Goal: Obtain resource: Download file/media

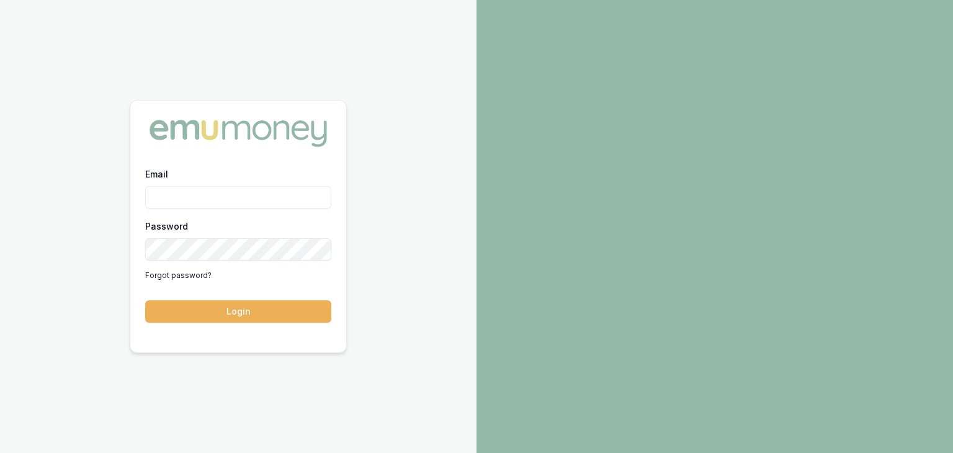
click at [191, 195] on input "Email" at bounding box center [238, 197] width 186 height 22
type input "baron.ketterman@emumoney.com.au"
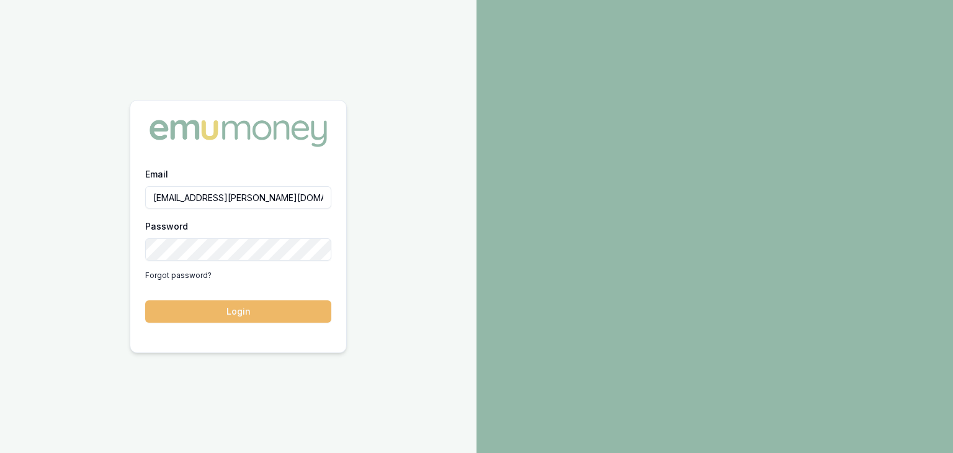
click at [260, 313] on button "Login" at bounding box center [238, 311] width 186 height 22
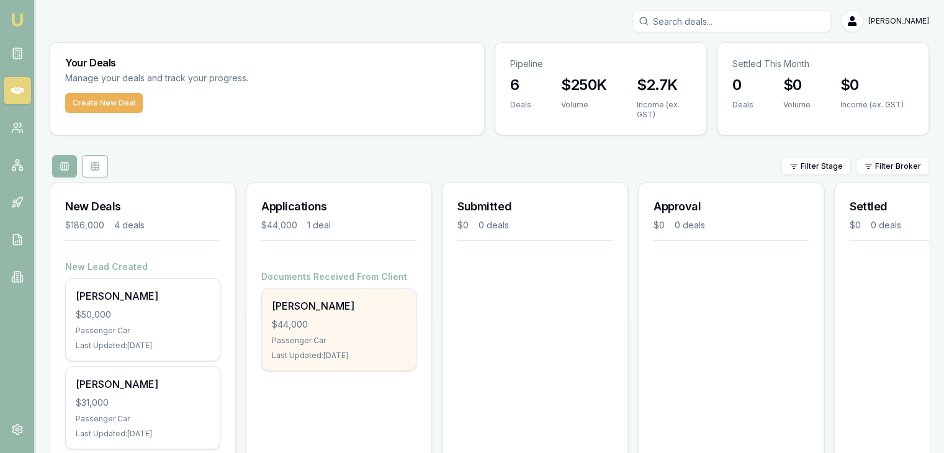
click at [313, 331] on div "Donna Ceba $44,000 Passenger Car Last Updated: 7 days ago" at bounding box center [339, 330] width 154 height 82
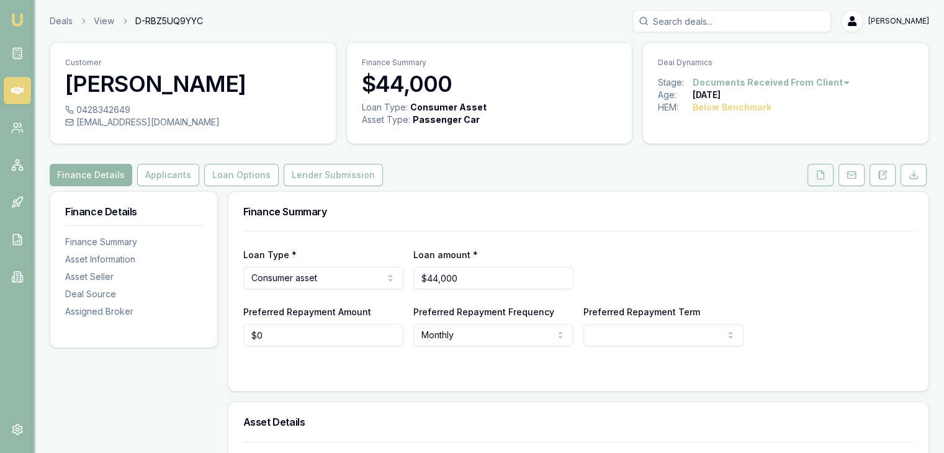
click at [817, 171] on icon at bounding box center [820, 175] width 7 height 8
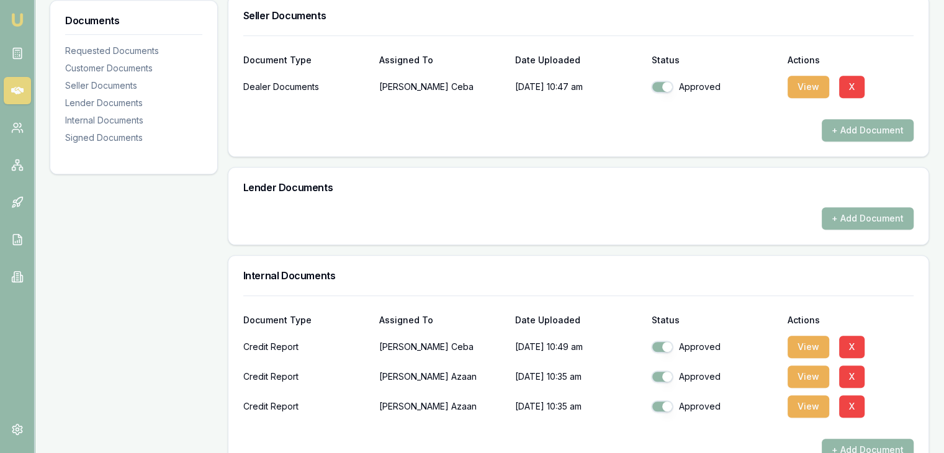
scroll to position [993, 0]
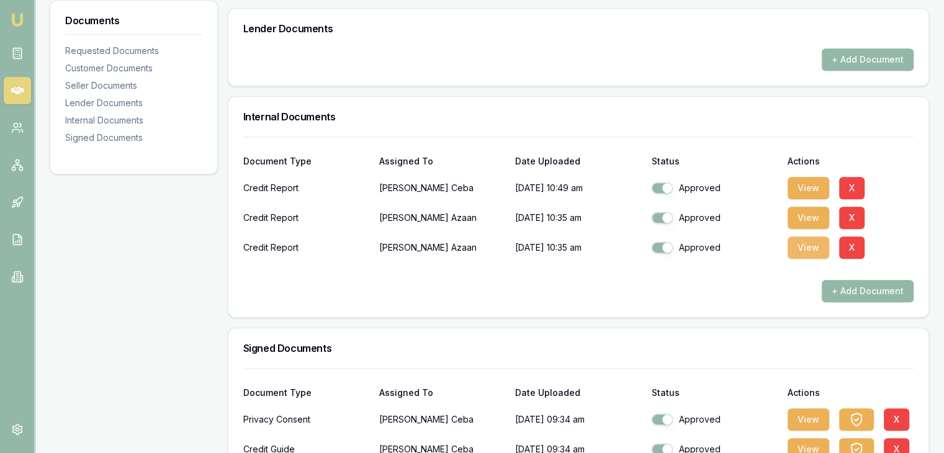
click at [807, 248] on button "View" at bounding box center [809, 247] width 42 height 22
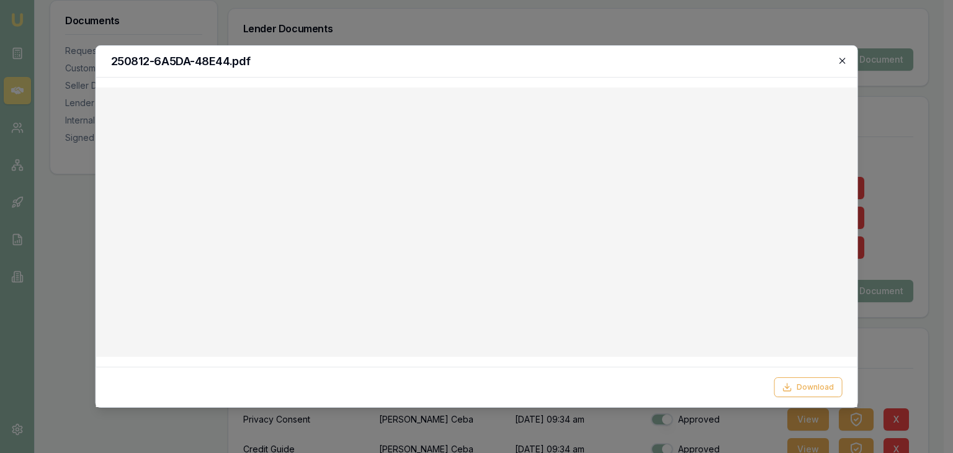
click at [844, 60] on icon "button" at bounding box center [842, 61] width 10 height 10
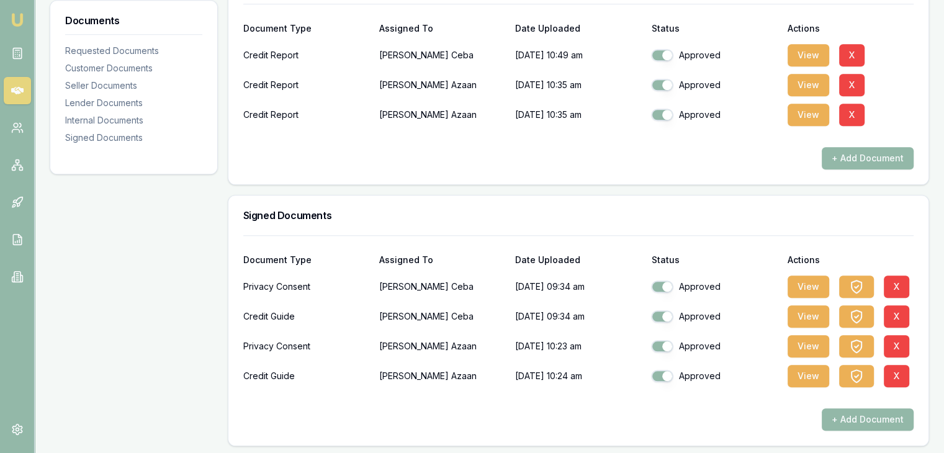
scroll to position [1127, 0]
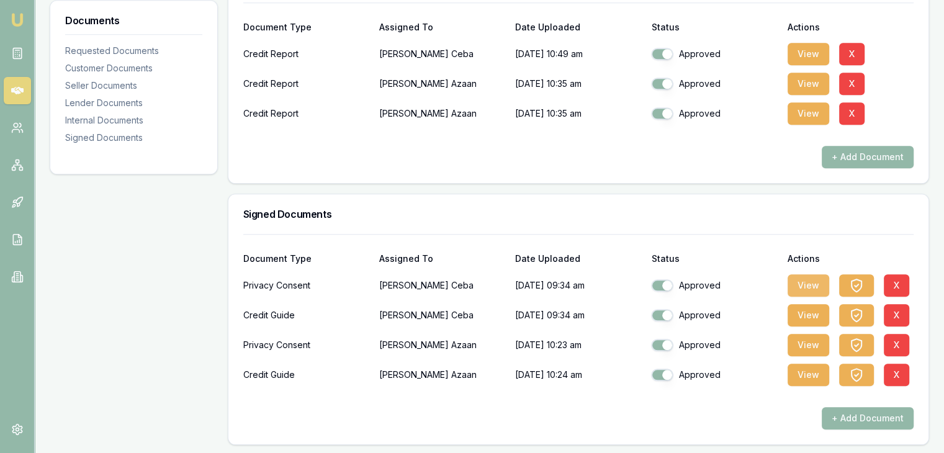
click at [808, 282] on button "View" at bounding box center [809, 285] width 42 height 22
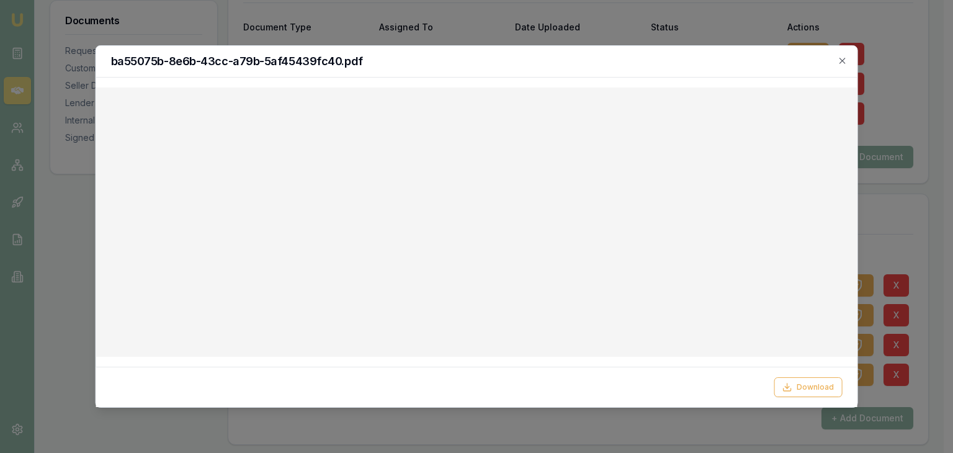
click at [534, 62] on h2 "ba55075b-8e6b-43cc-a79b-5af45439fc40.pdf" at bounding box center [477, 61] width 732 height 11
click at [842, 63] on icon "button" at bounding box center [842, 61] width 10 height 10
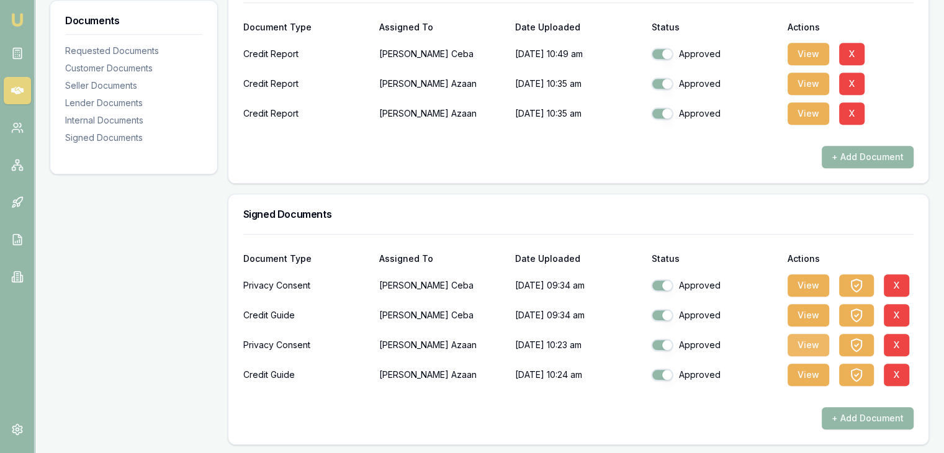
click at [807, 343] on button "View" at bounding box center [809, 345] width 42 height 22
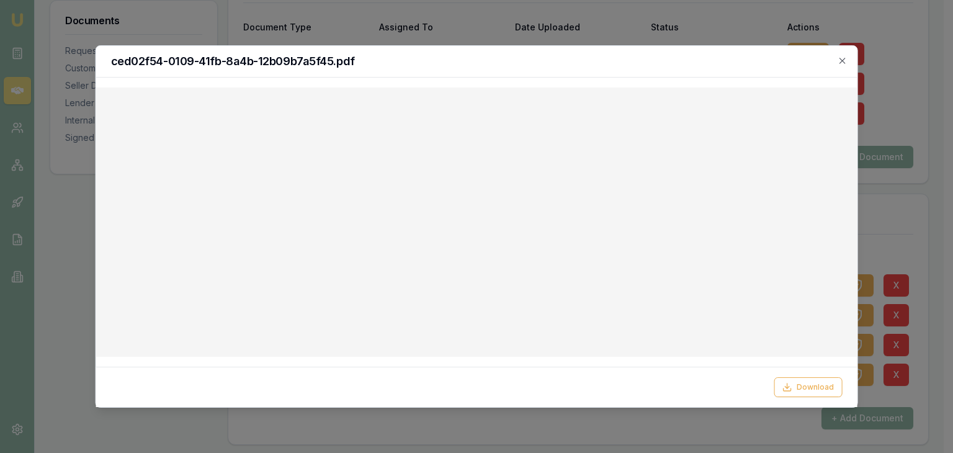
click at [536, 68] on div "ced02f54-0109-41fb-8a4b-12b09b7a5f45.pdf" at bounding box center [477, 62] width 762 height 32
click at [849, 58] on div "ced02f54-0109-41fb-8a4b-12b09b7a5f45.pdf" at bounding box center [477, 62] width 762 height 32
click at [843, 61] on icon "button" at bounding box center [843, 61] width 6 height 6
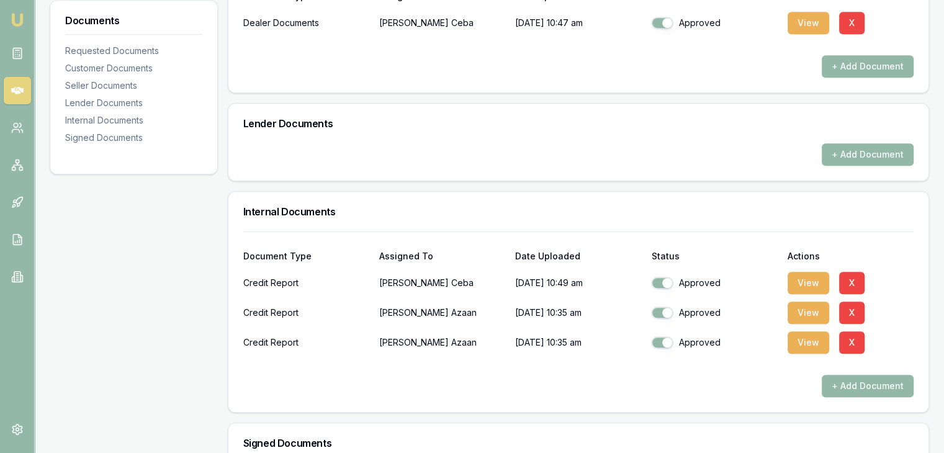
scroll to position [879, 0]
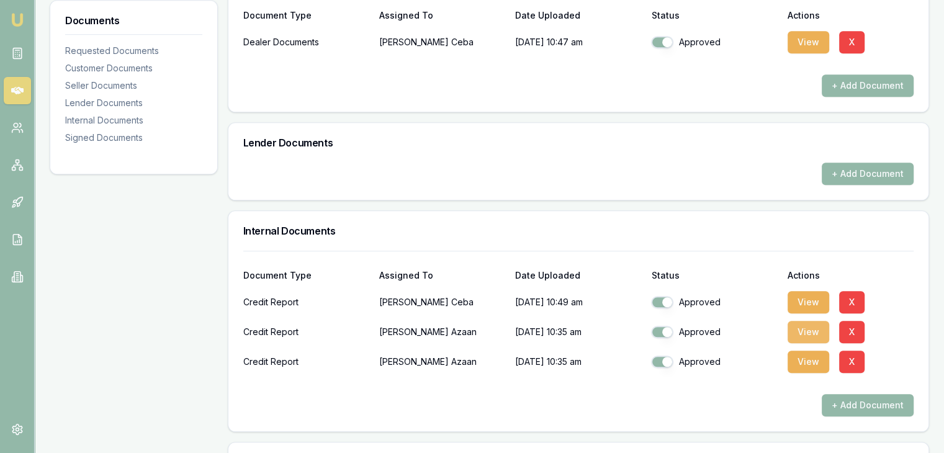
click at [807, 328] on button "View" at bounding box center [809, 332] width 42 height 22
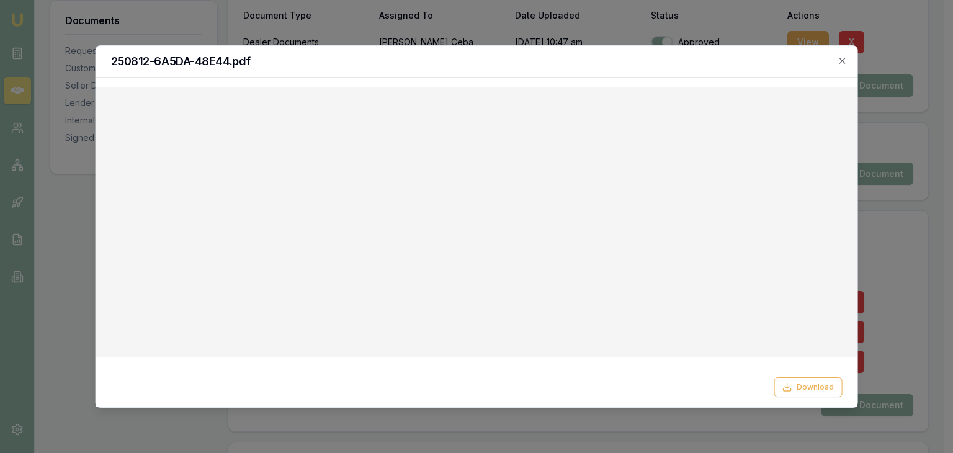
click at [621, 70] on div "250812-6A5DA-48E44.pdf" at bounding box center [477, 62] width 762 height 32
click at [844, 60] on icon "button" at bounding box center [842, 61] width 10 height 10
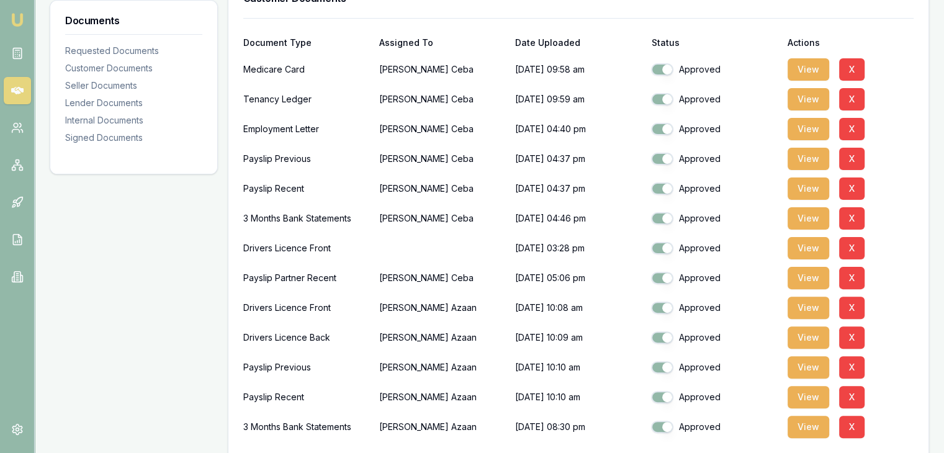
scroll to position [382, 0]
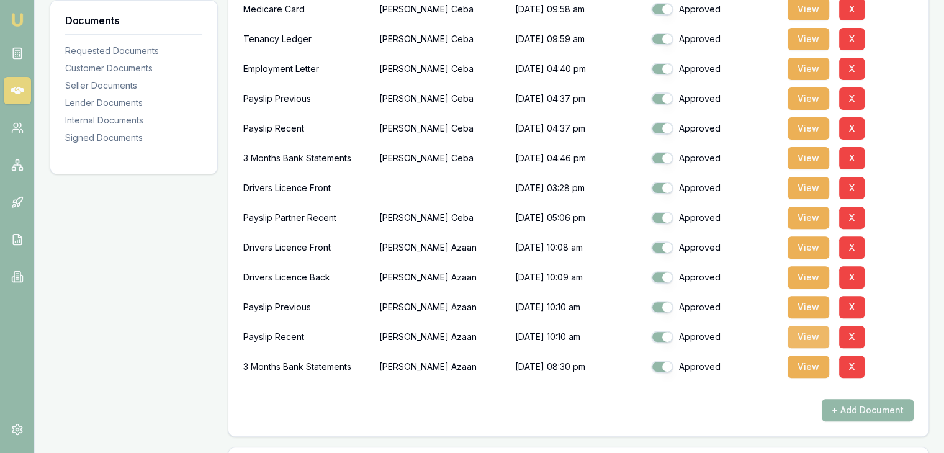
click at [804, 335] on button "View" at bounding box center [809, 337] width 42 height 22
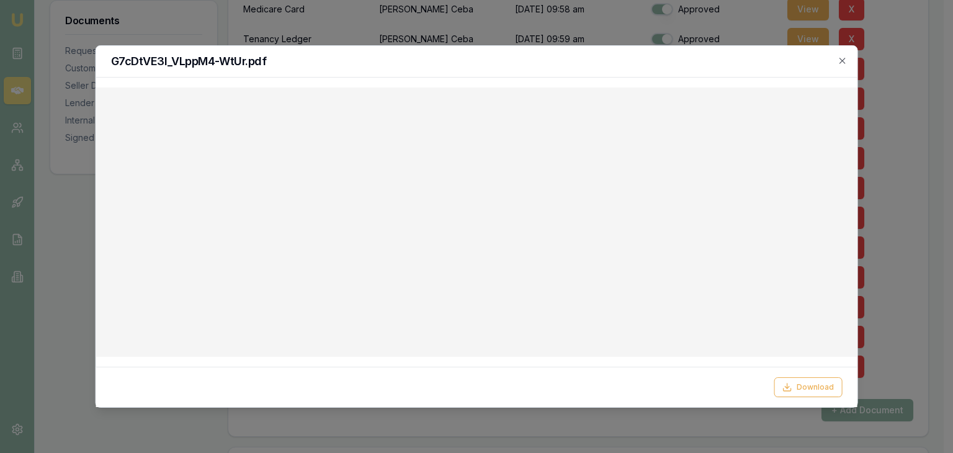
click at [907, 210] on div at bounding box center [476, 226] width 953 height 453
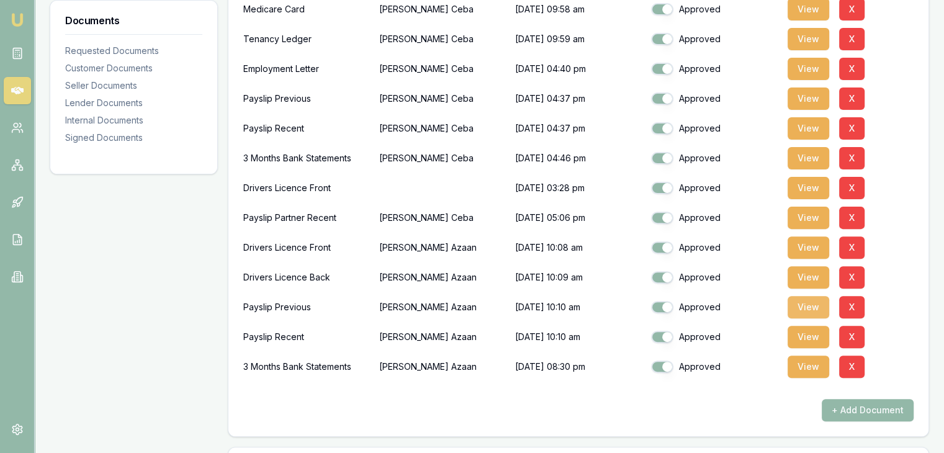
click at [809, 305] on button "View" at bounding box center [809, 307] width 42 height 22
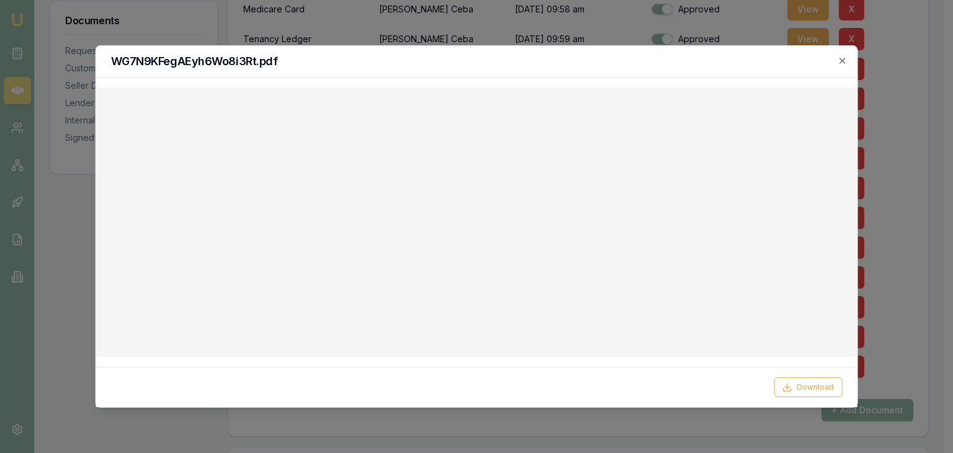
click at [919, 171] on div at bounding box center [476, 226] width 953 height 453
